Goal: Task Accomplishment & Management: Use online tool/utility

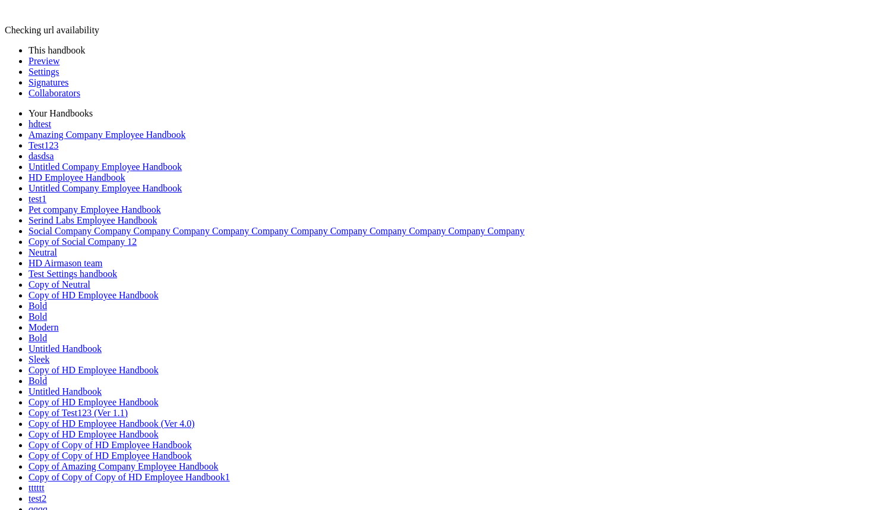
click at [36, 66] on link "Preview" at bounding box center [44, 61] width 31 height 10
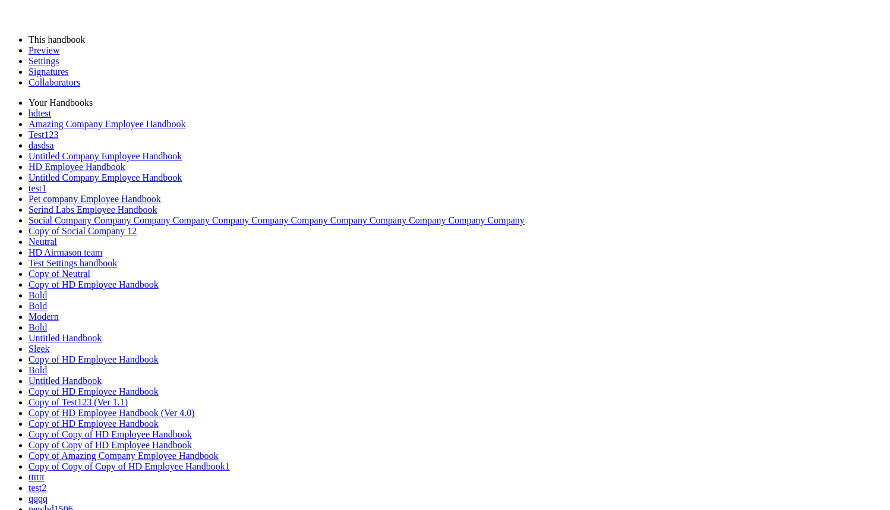
type input "********"
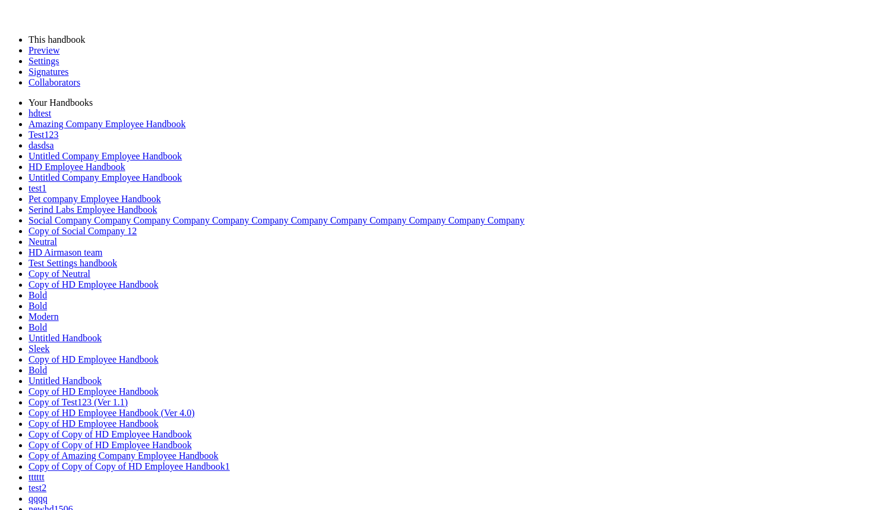
type input "*"
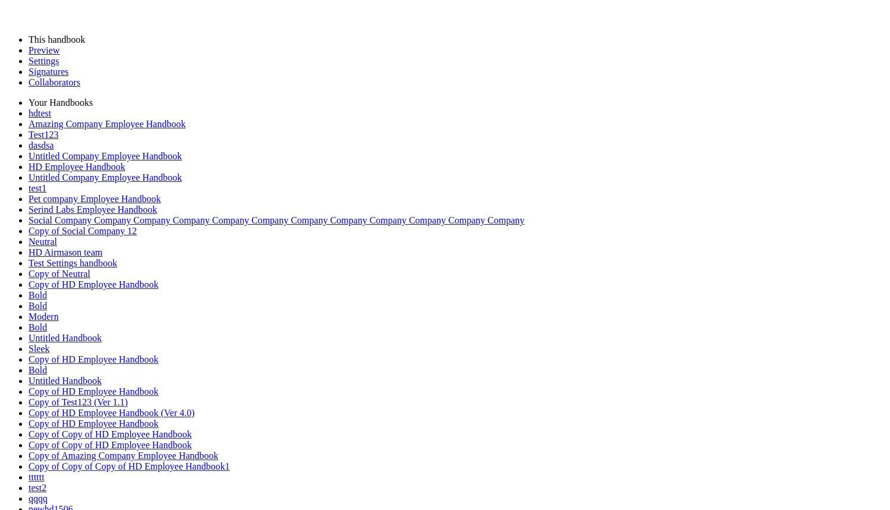
type input "******"
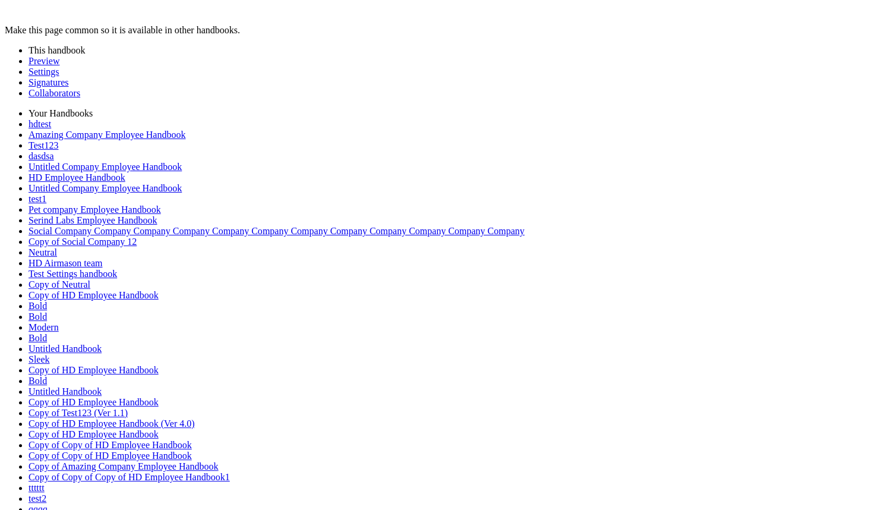
select select "*****"
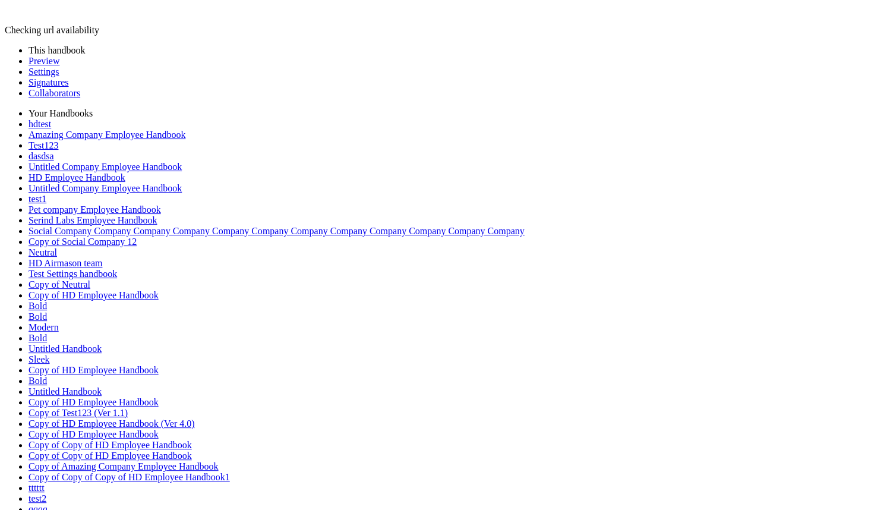
select select "*****"
type input "******"
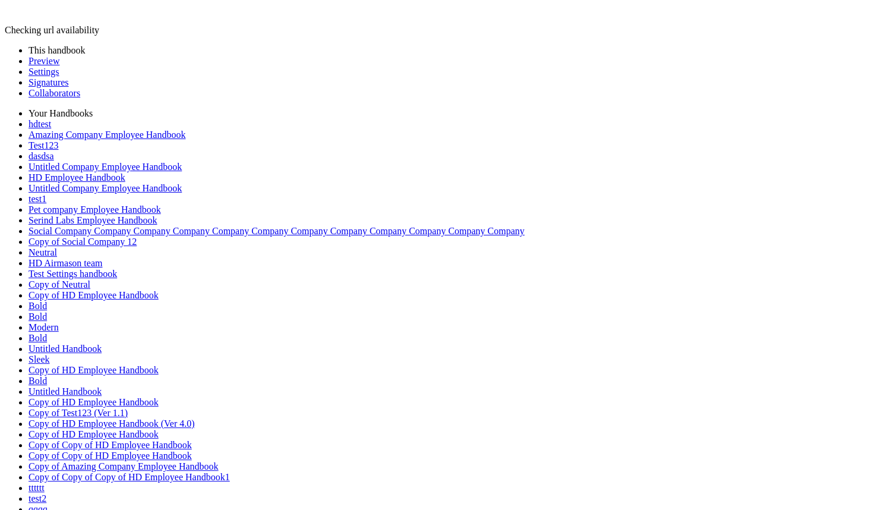
select select "*****"
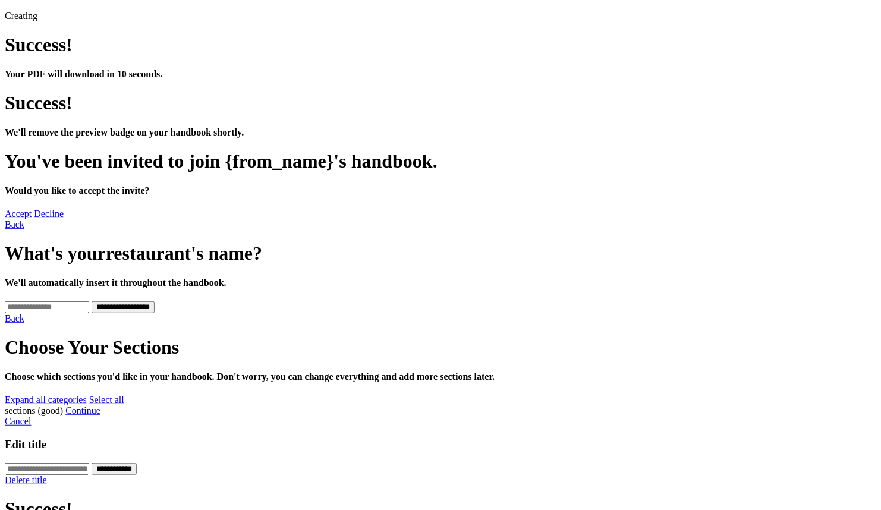
scroll to position [297, 0]
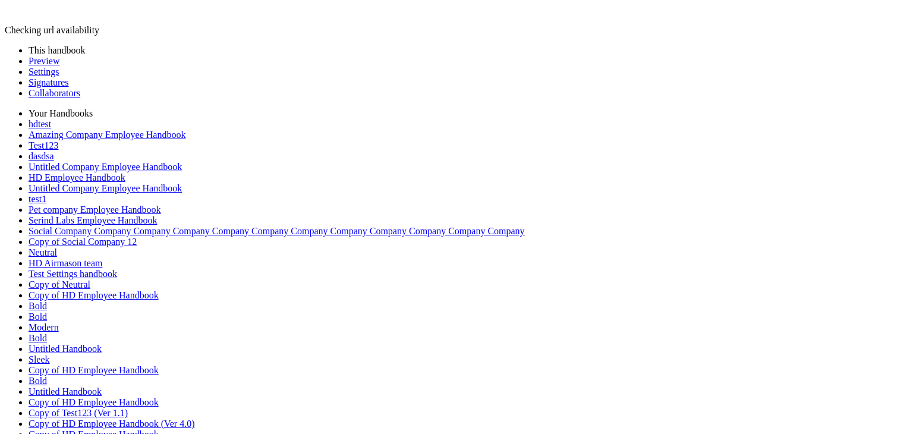
scroll to position [216, 0]
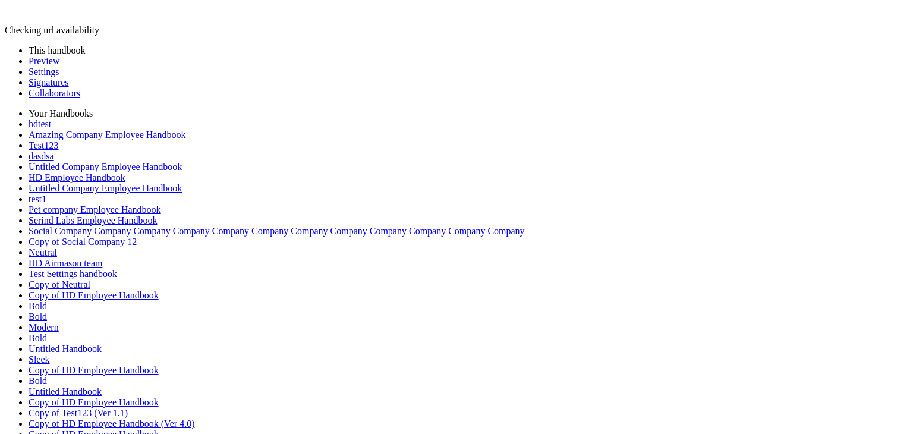
drag, startPoint x: 354, startPoint y: 244, endPoint x: 202, endPoint y: 225, distance: 153.4
copy p "**********"
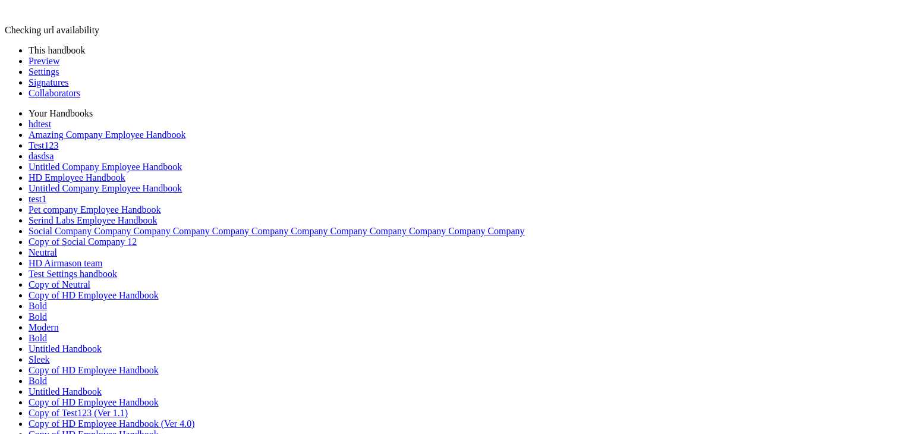
type input "*"
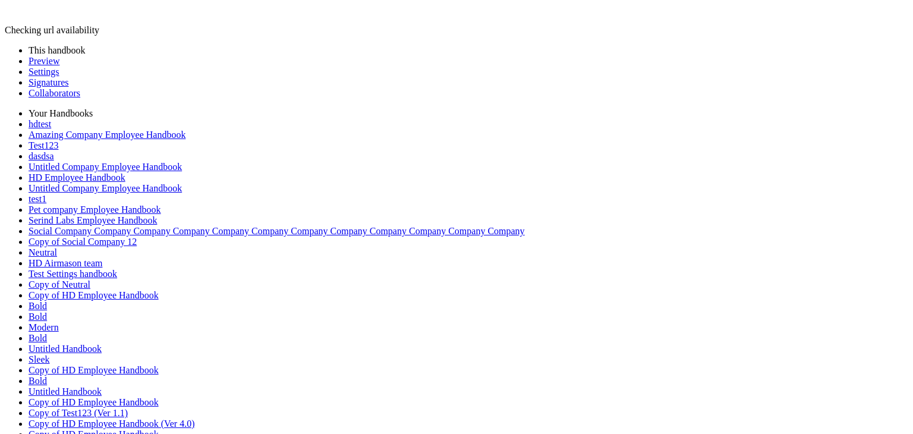
scroll to position [237, 0]
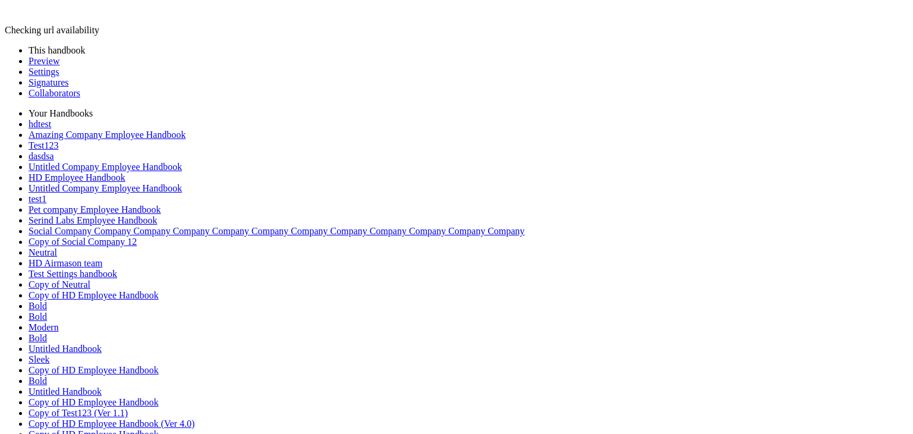
drag, startPoint x: 345, startPoint y: 345, endPoint x: 206, endPoint y: 276, distance: 154.7
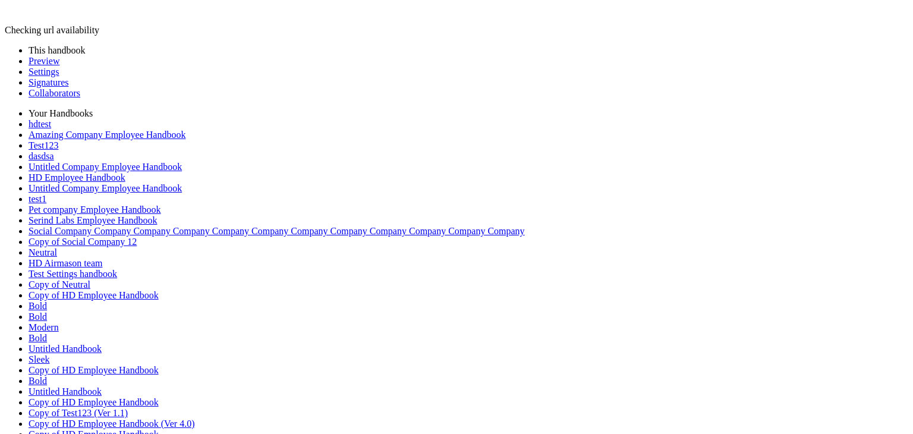
scroll to position [237, 0]
drag, startPoint x: 364, startPoint y: 167, endPoint x: 195, endPoint y: 149, distance: 169.7
copy p "**********"
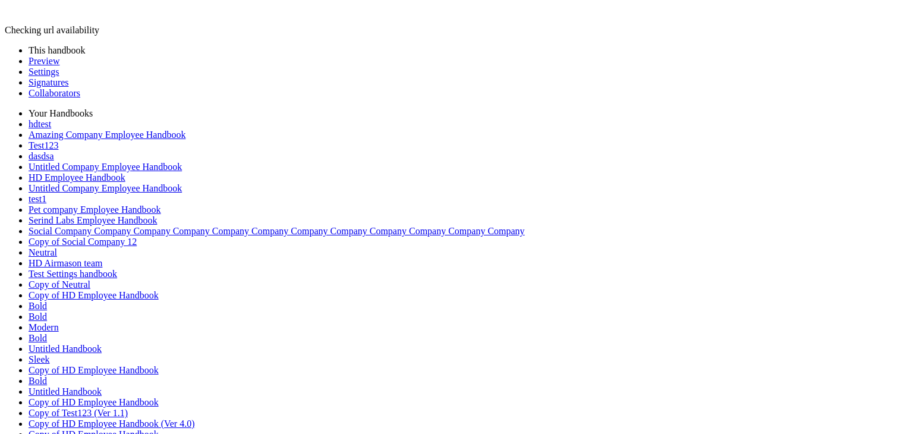
scroll to position [237, 0]
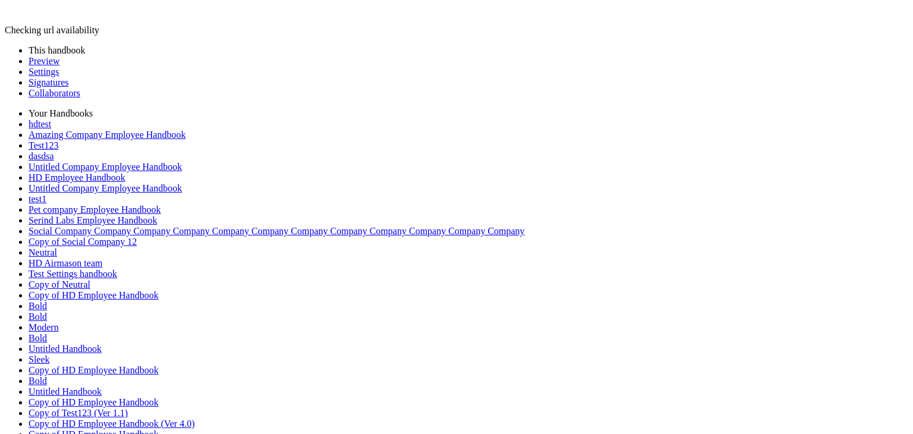
type input "*"
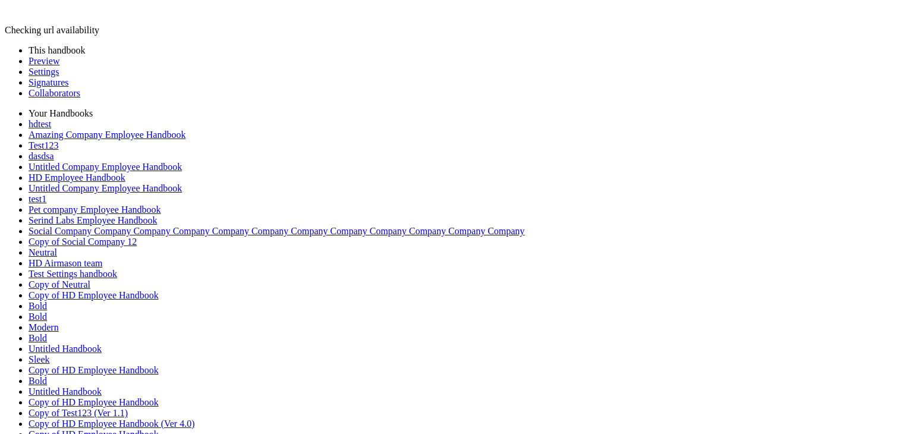
type input "*"
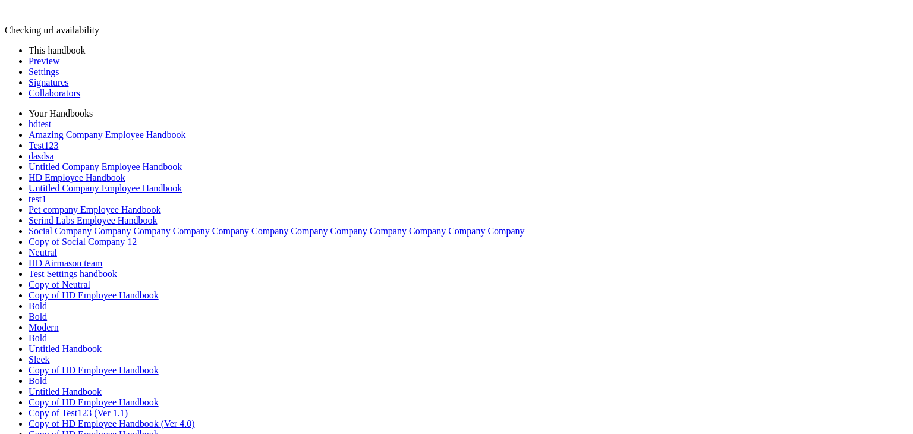
drag, startPoint x: 348, startPoint y: 318, endPoint x: 189, endPoint y: 299, distance: 159.8
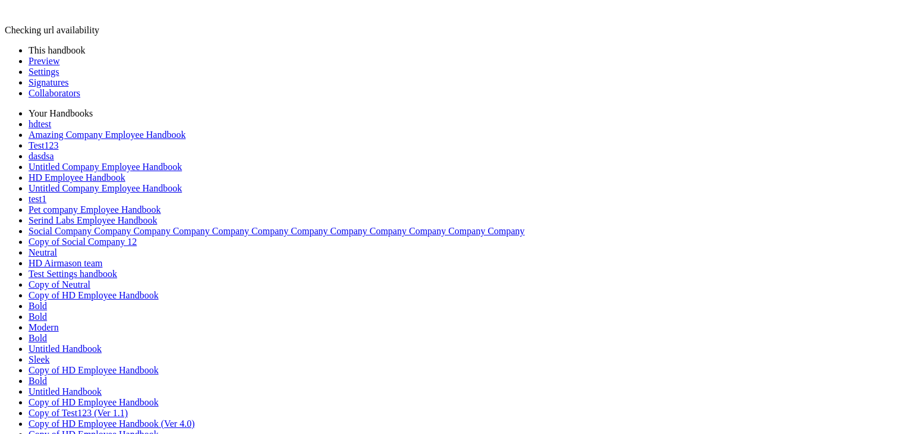
copy p "**********"
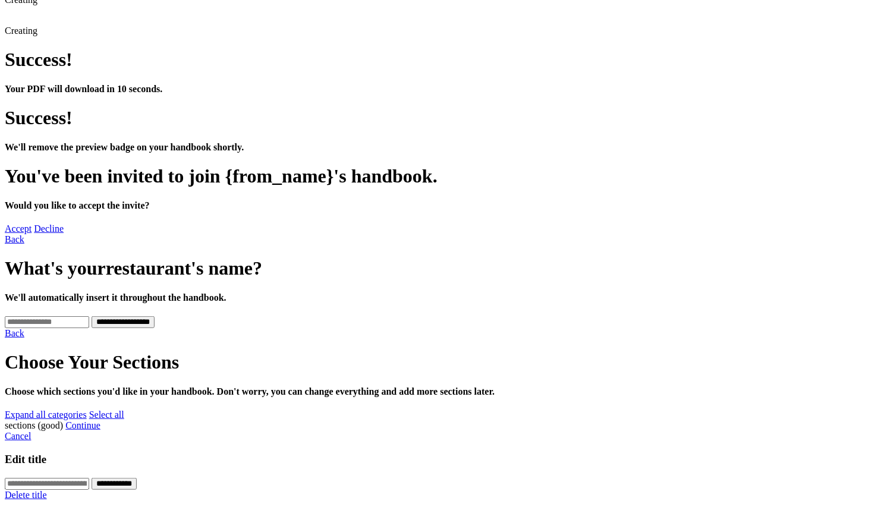
scroll to position [152, 0]
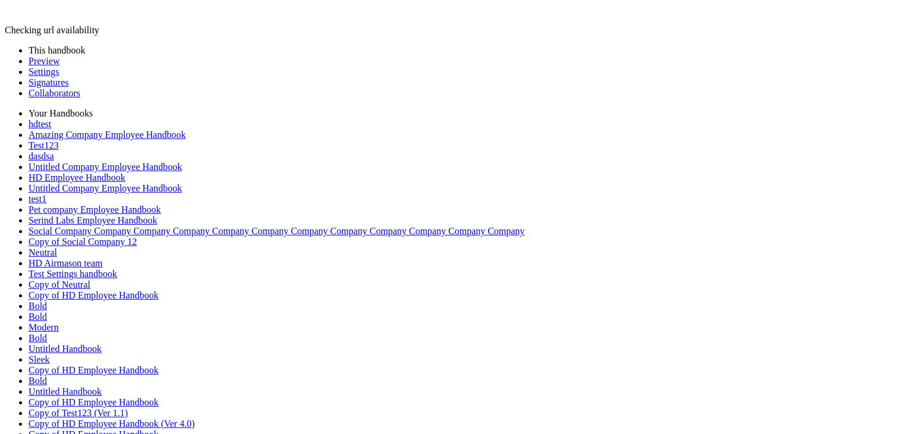
scroll to position [112, 0]
drag, startPoint x: 361, startPoint y: 226, endPoint x: 169, endPoint y: 177, distance: 198.1
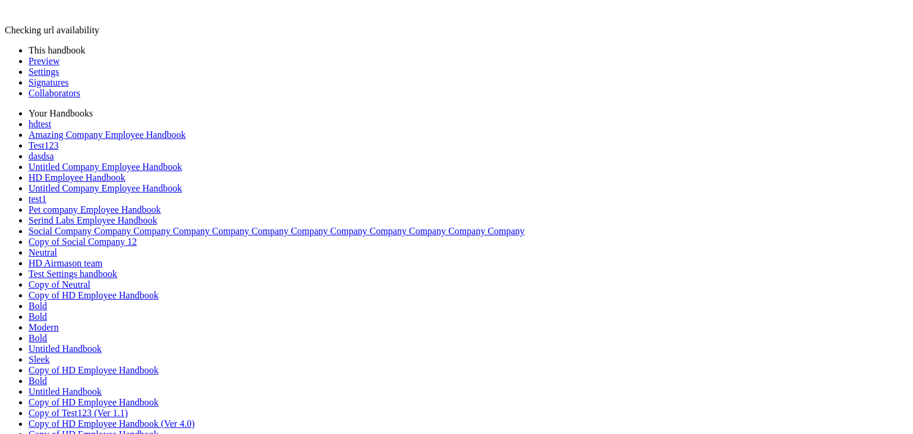
drag, startPoint x: 698, startPoint y: 172, endPoint x: 190, endPoint y: 150, distance: 508.1
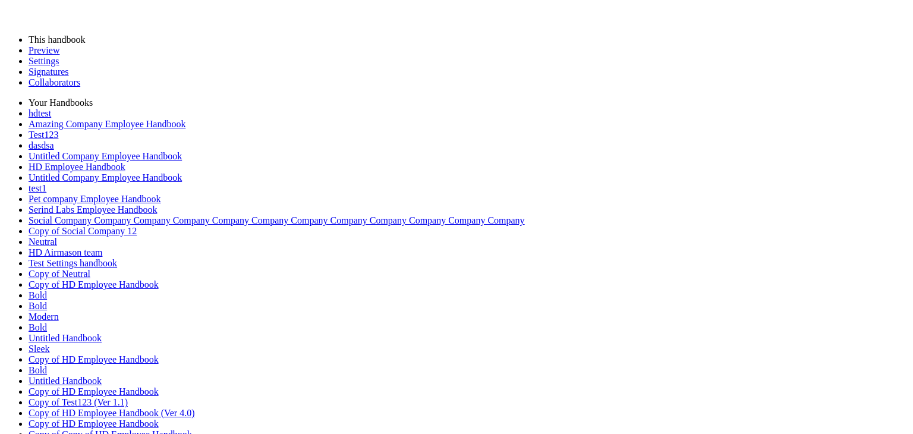
scroll to position [0, 0]
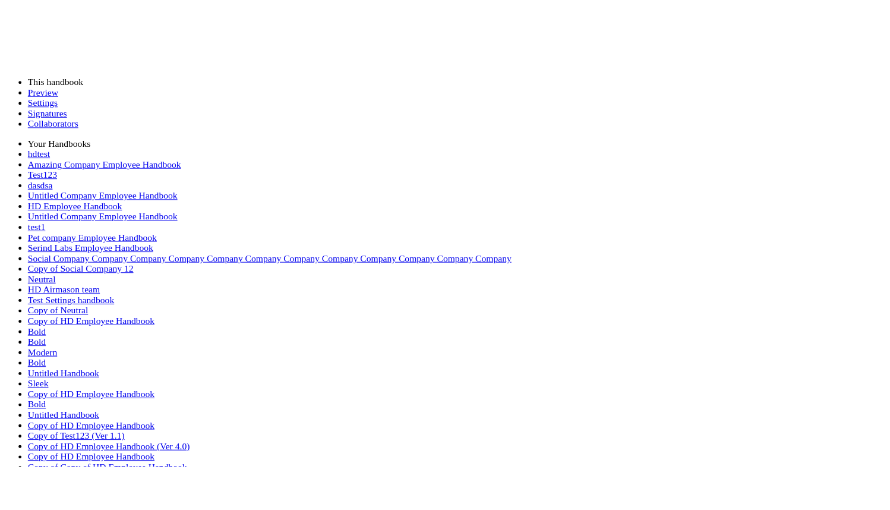
scroll to position [40, 0]
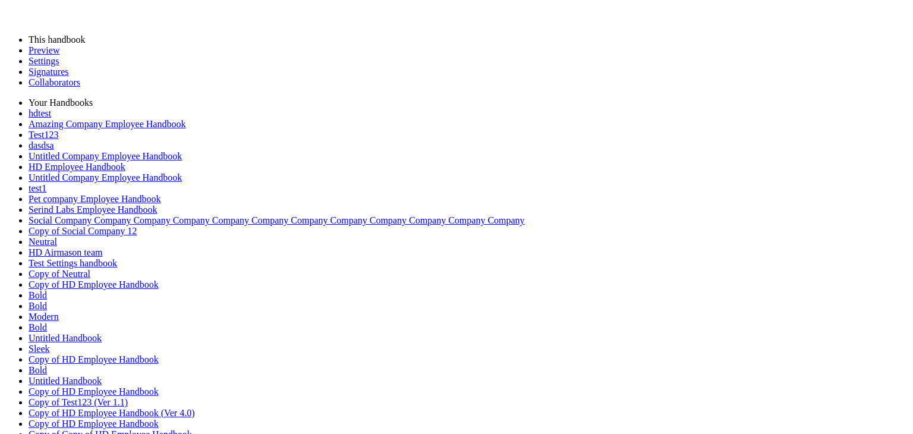
drag, startPoint x: 565, startPoint y: 286, endPoint x: 537, endPoint y: 288, distance: 28.0
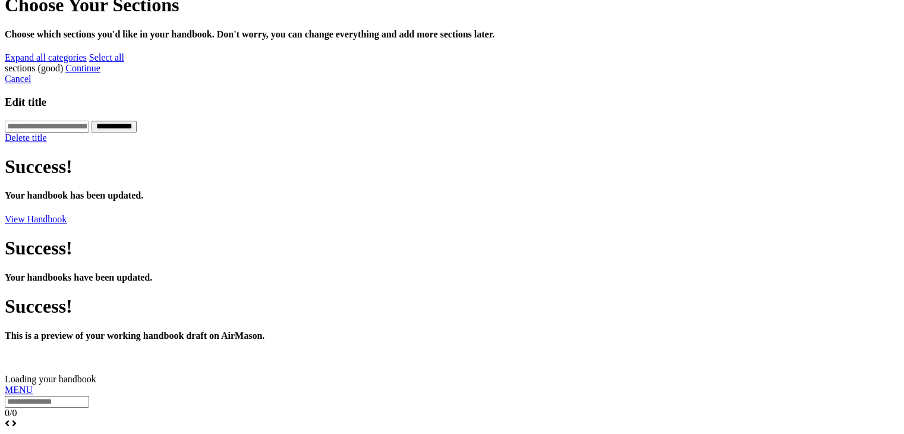
scroll to position [502, 0]
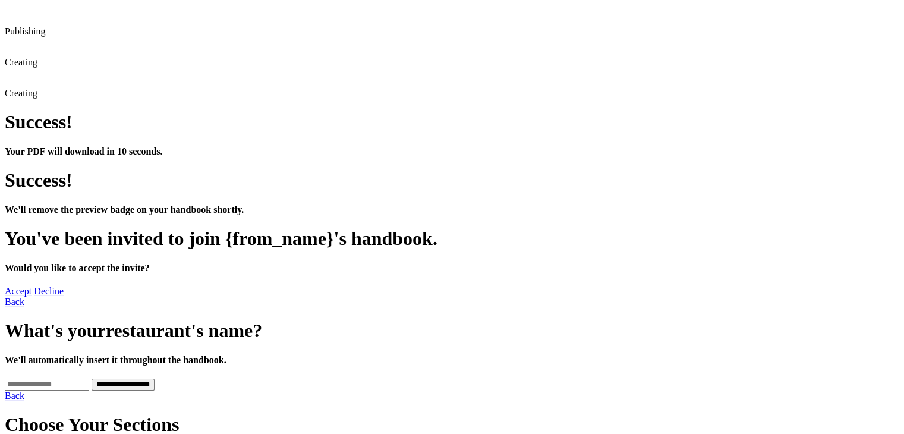
scroll to position [0, 0]
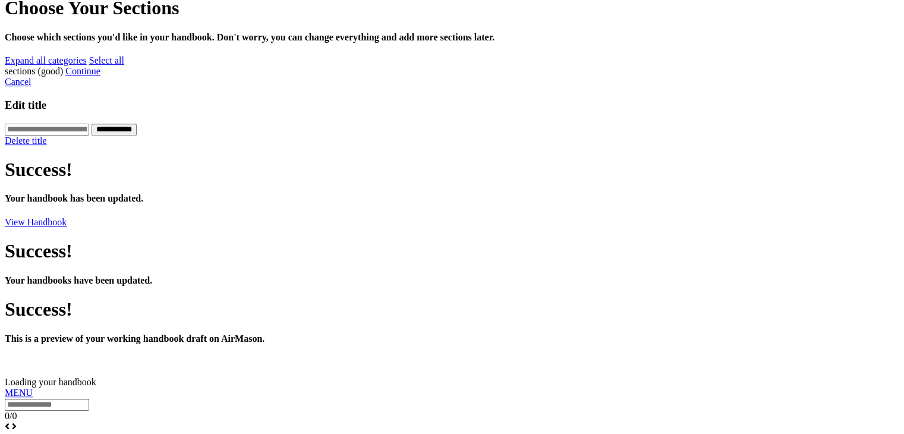
scroll to position [502, 0]
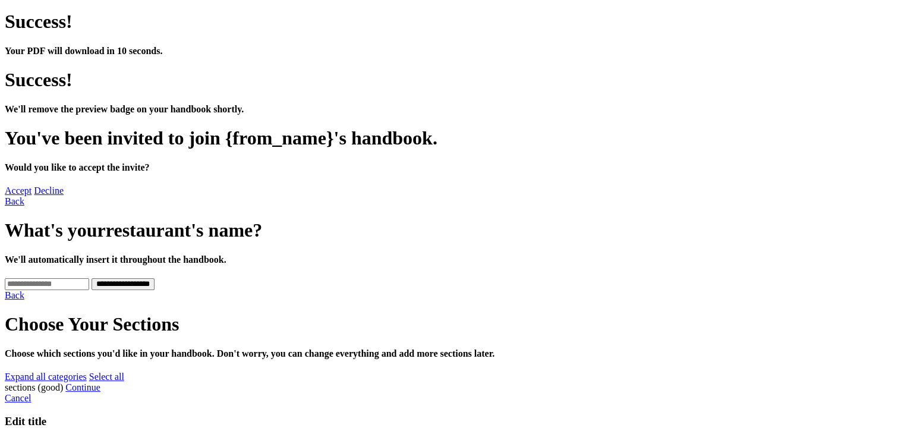
scroll to position [111, 0]
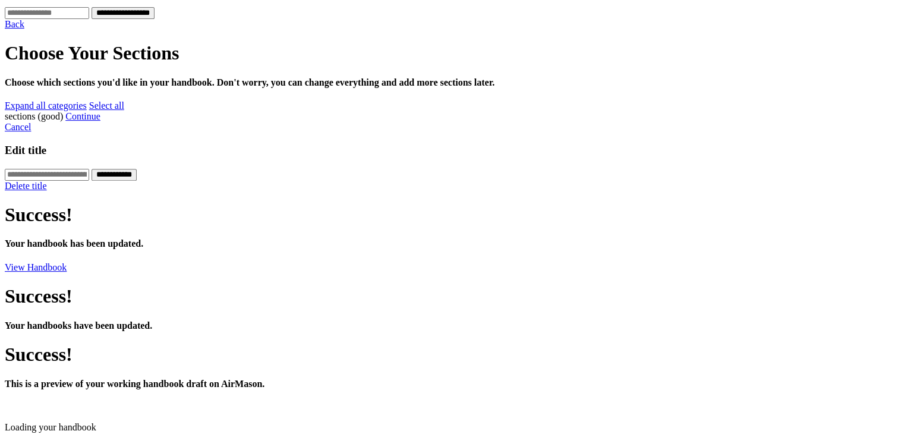
scroll to position [383, 0]
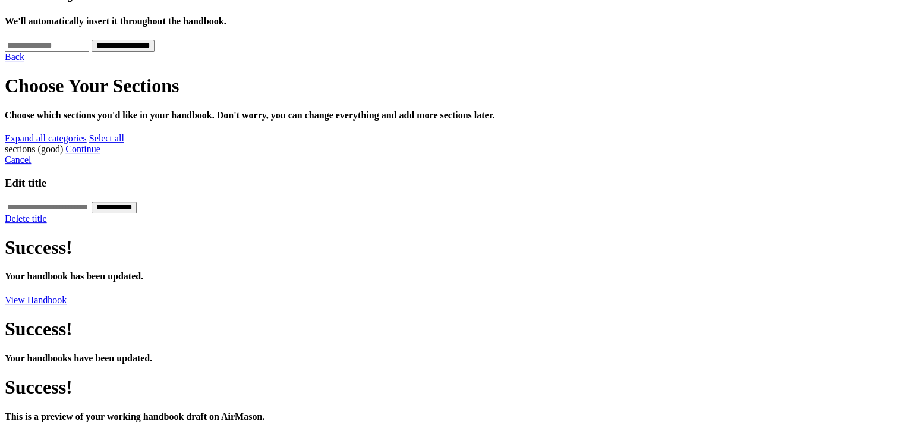
scroll to position [519, 0]
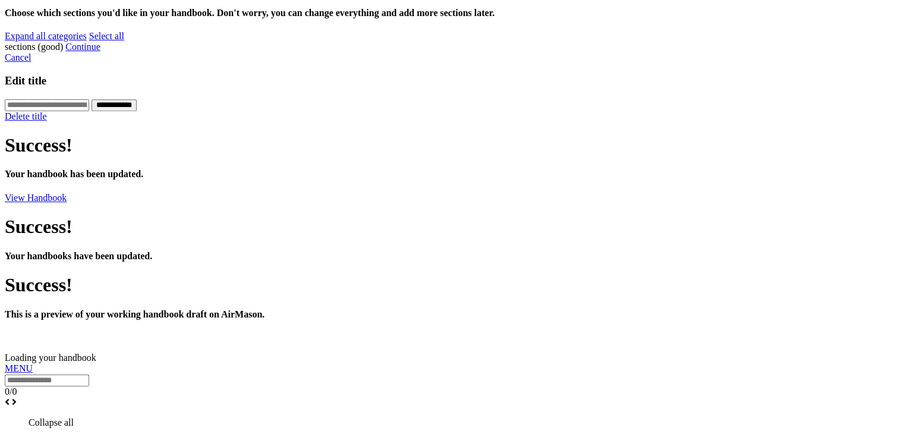
scroll to position [407, 0]
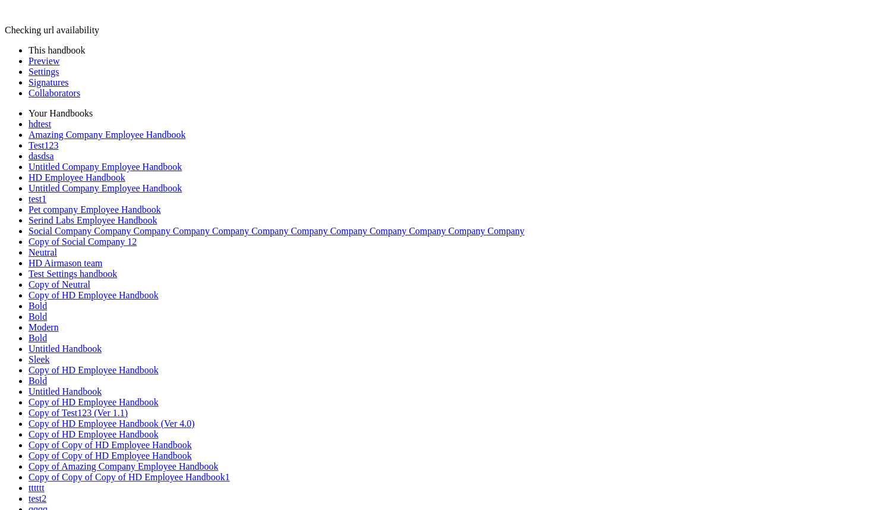
drag, startPoint x: 740, startPoint y: 315, endPoint x: 207, endPoint y: 223, distance: 541.0
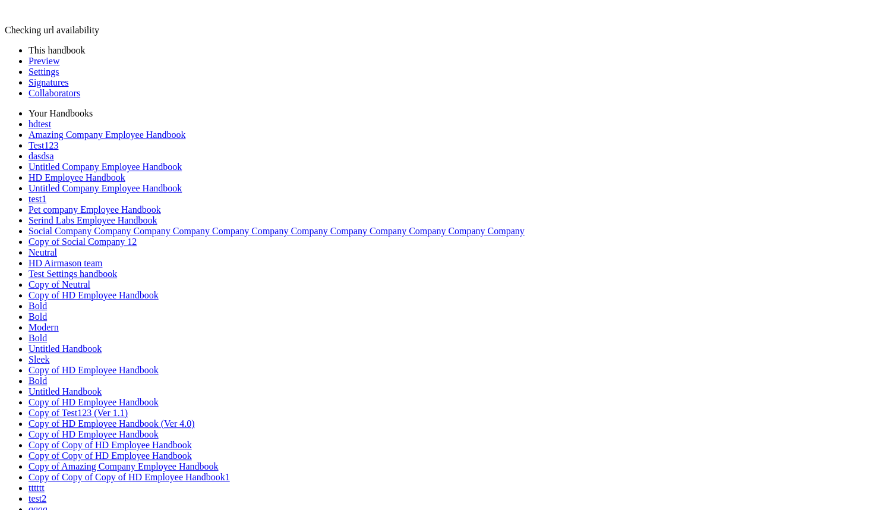
scroll to position [178, 0]
drag, startPoint x: 742, startPoint y: 372, endPoint x: 232, endPoint y: 278, distance: 518.7
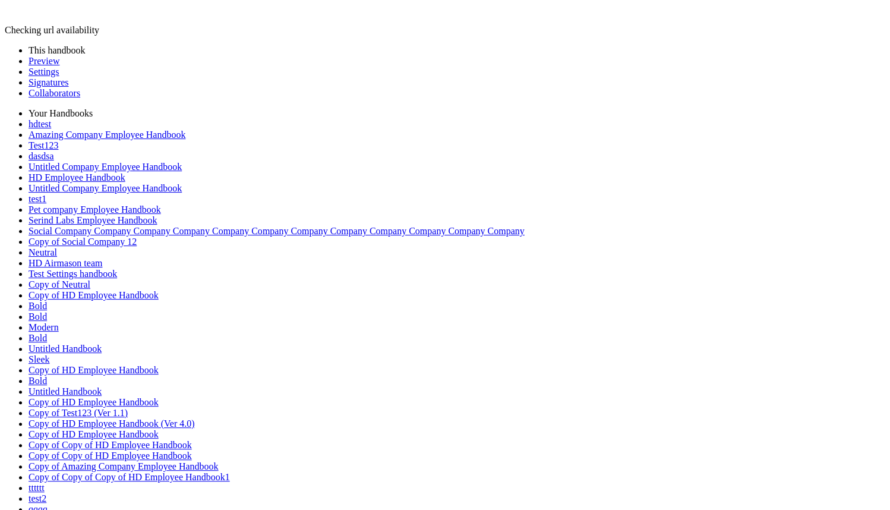
type input "*"
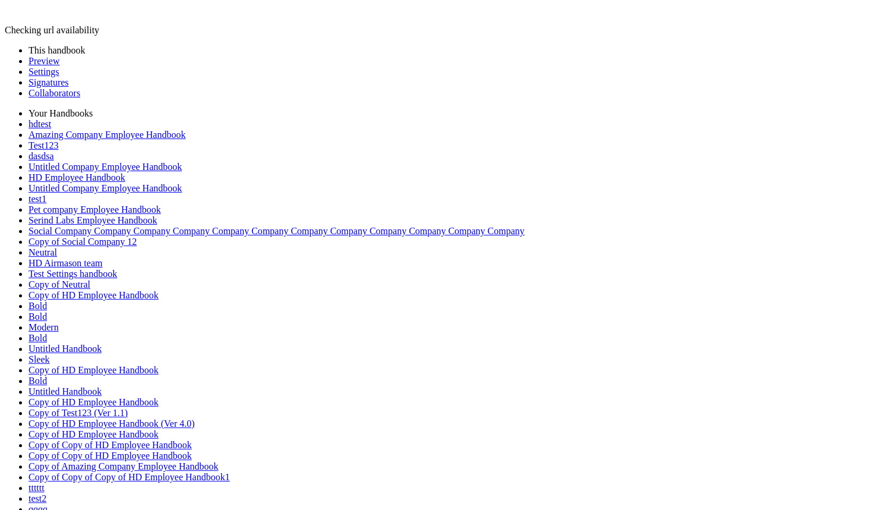
drag, startPoint x: 320, startPoint y: 305, endPoint x: 206, endPoint y: 281, distance: 117.3
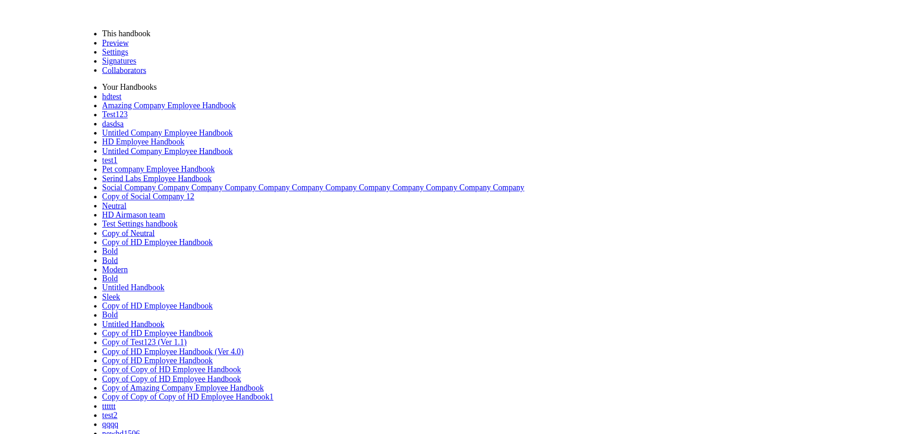
scroll to position [0, 0]
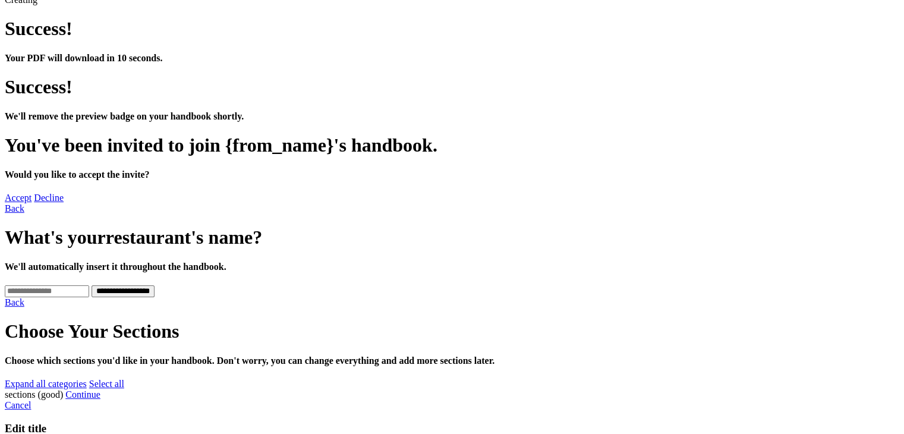
scroll to position [169, 0]
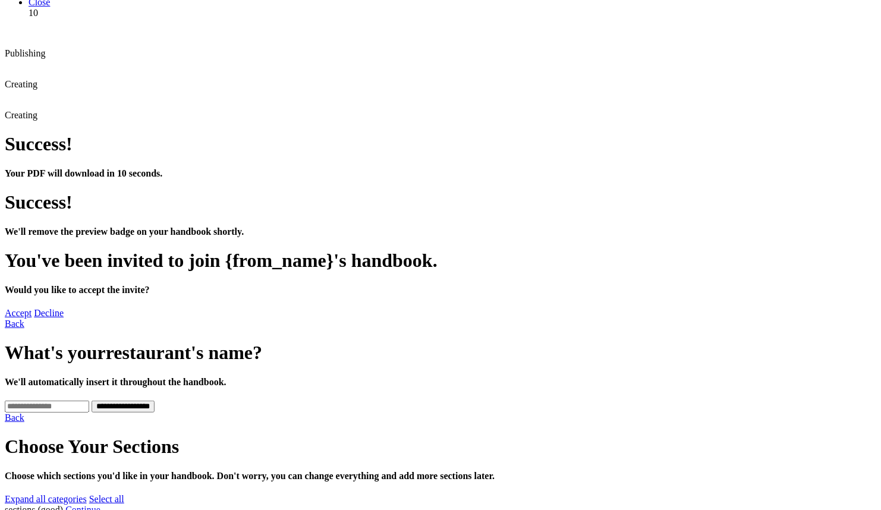
scroll to position [0, 0]
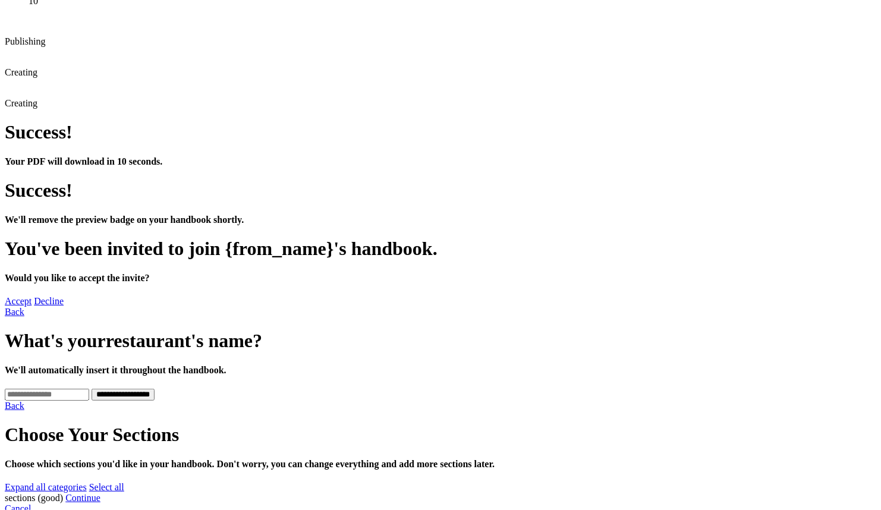
scroll to position [46, 0]
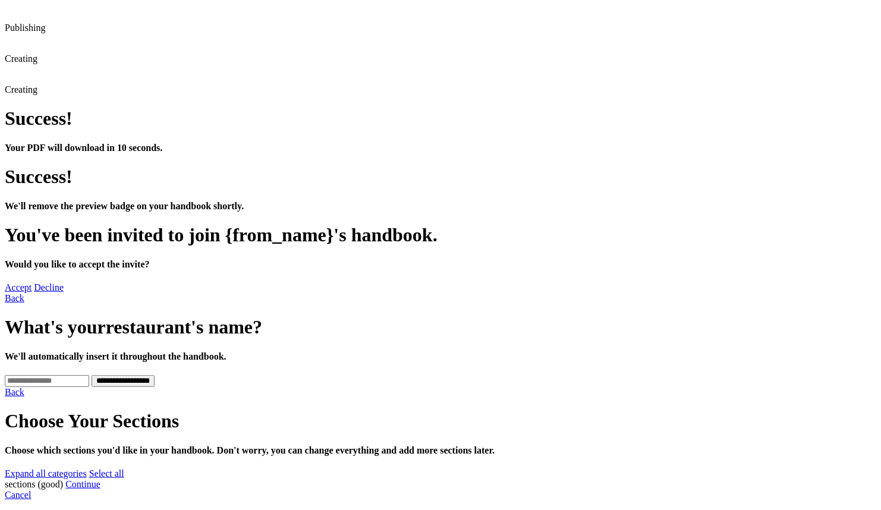
scroll to position [105, 0]
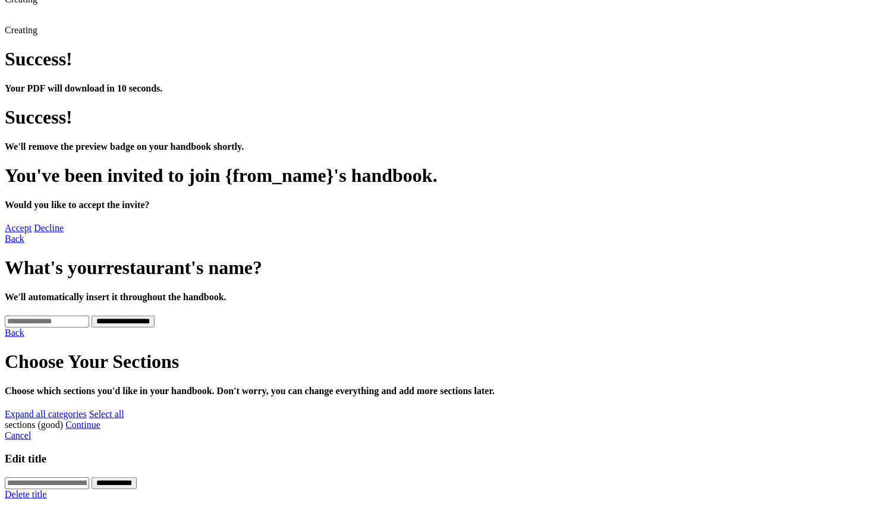
scroll to position [165, 0]
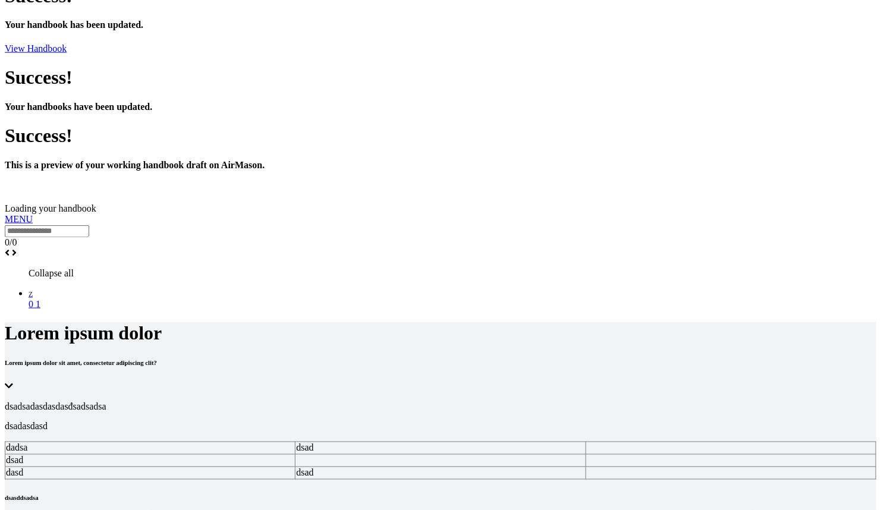
scroll to position [687, 0]
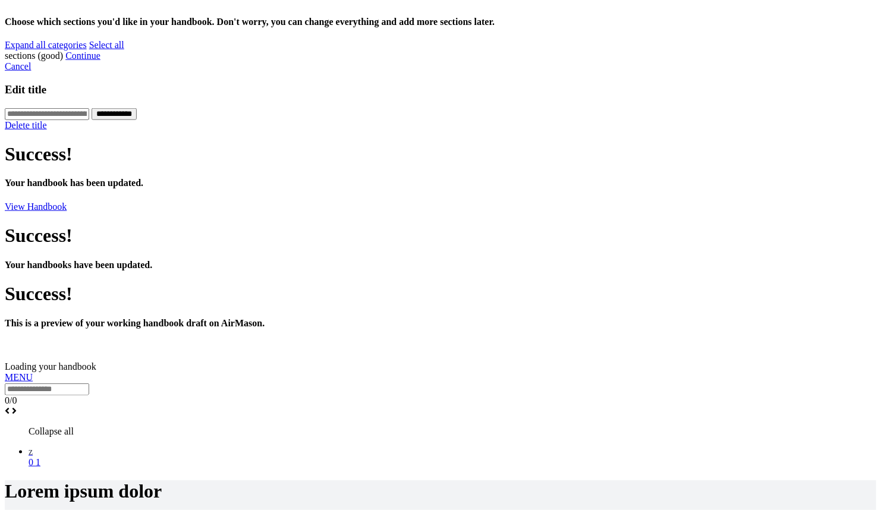
scroll to position [278, 0]
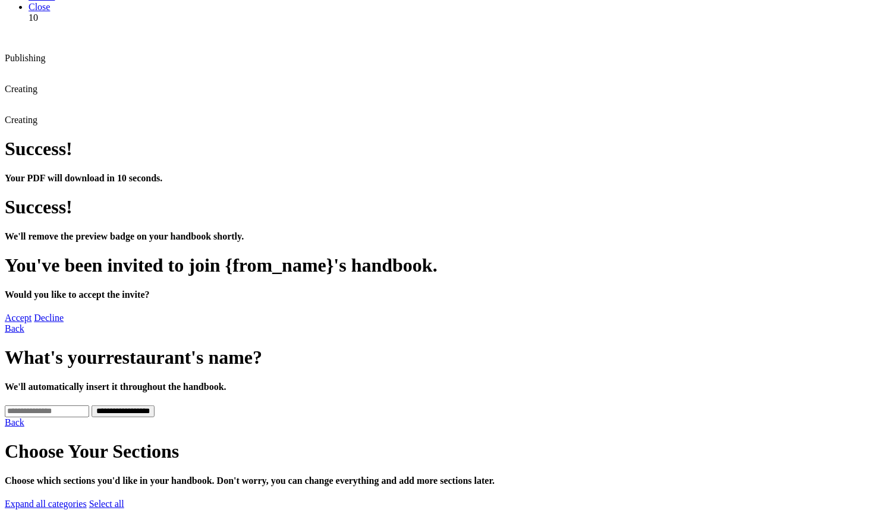
scroll to position [40, 0]
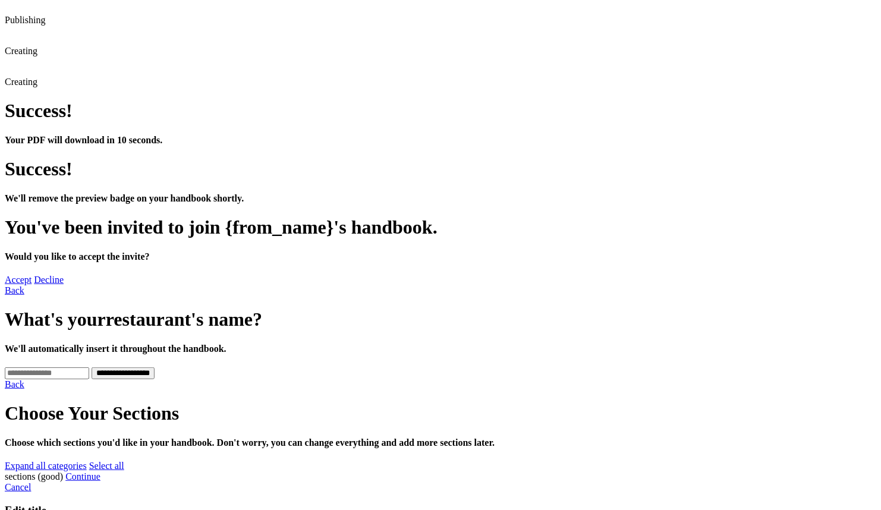
scroll to position [165, 0]
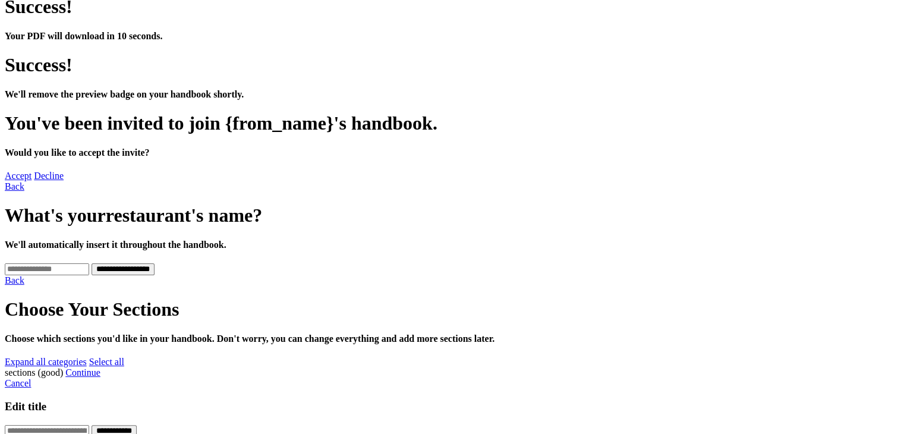
scroll to position [46, 0]
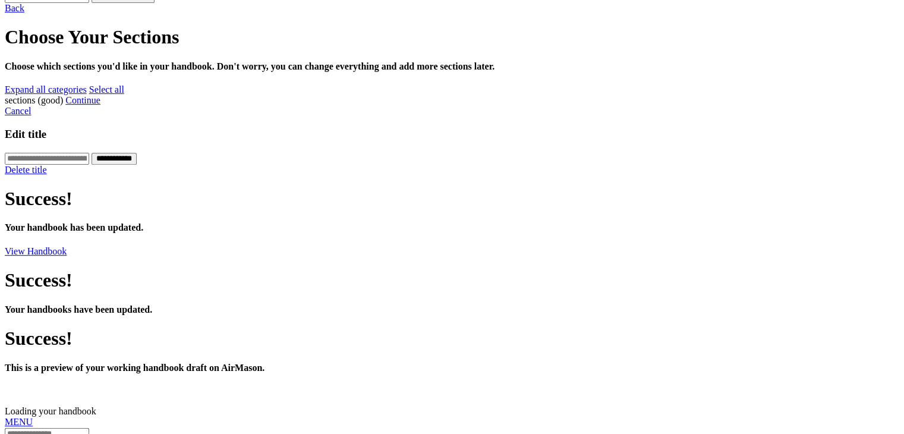
scroll to position [284, 0]
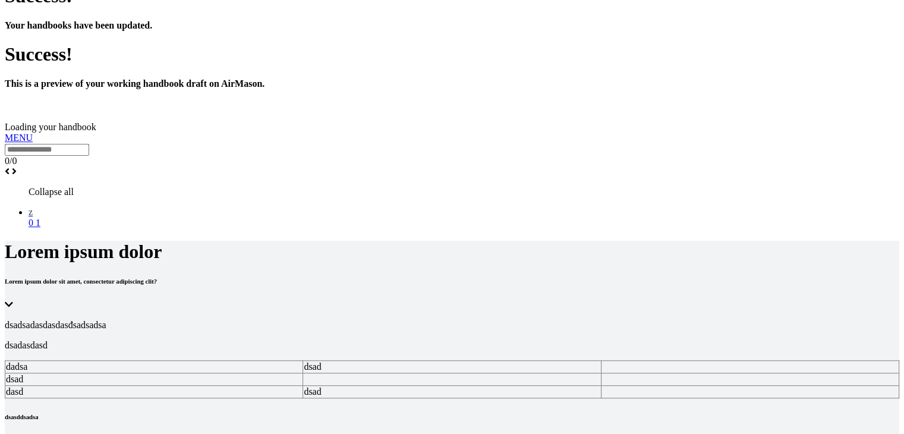
scroll to position [763, 0]
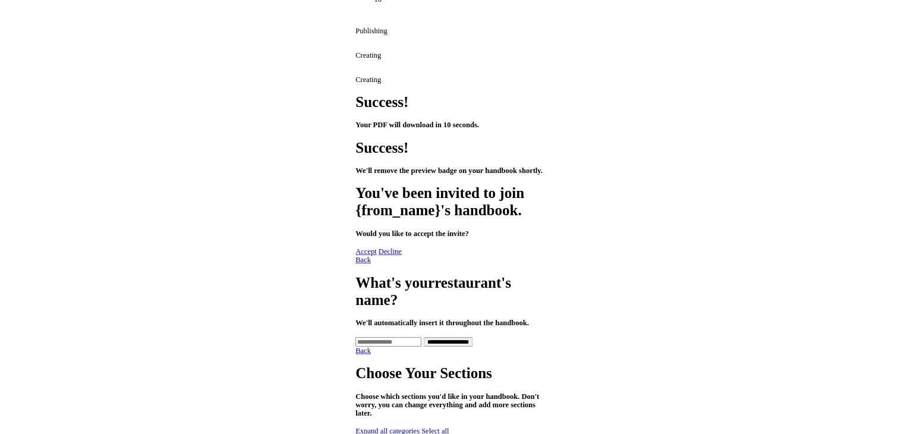
scroll to position [0, 0]
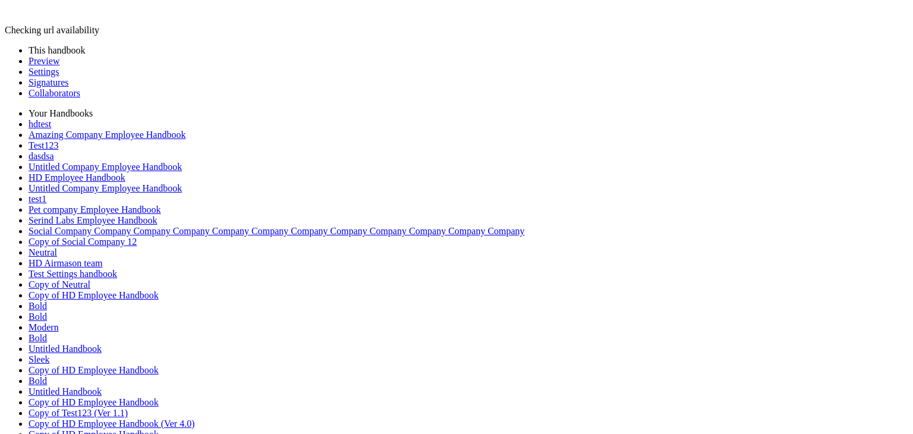
scroll to position [618, 0]
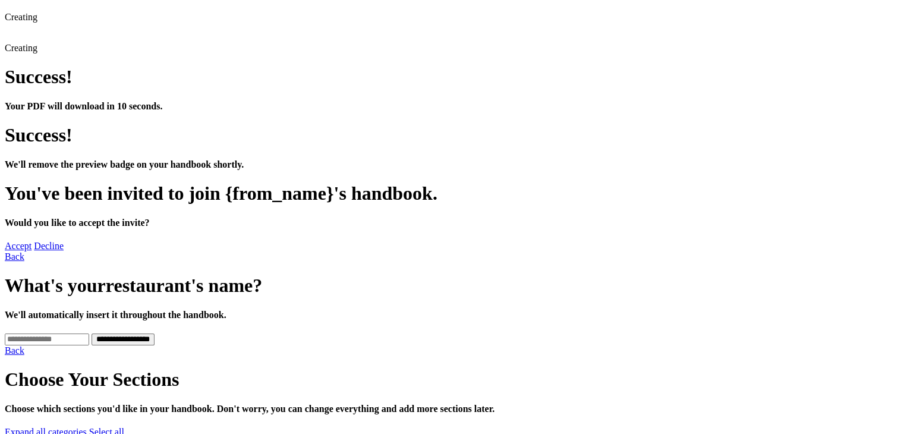
scroll to position [244, 0]
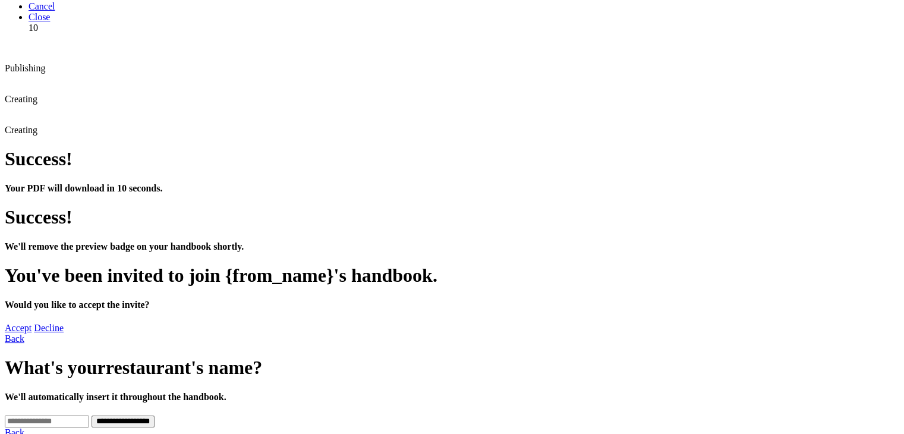
scroll to position [0, 0]
